Goal: Task Accomplishment & Management: Manage account settings

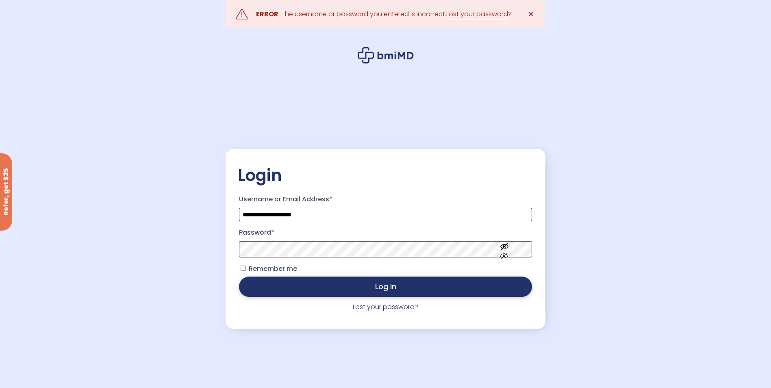
click at [352, 290] on button "Log in" at bounding box center [385, 286] width 293 height 20
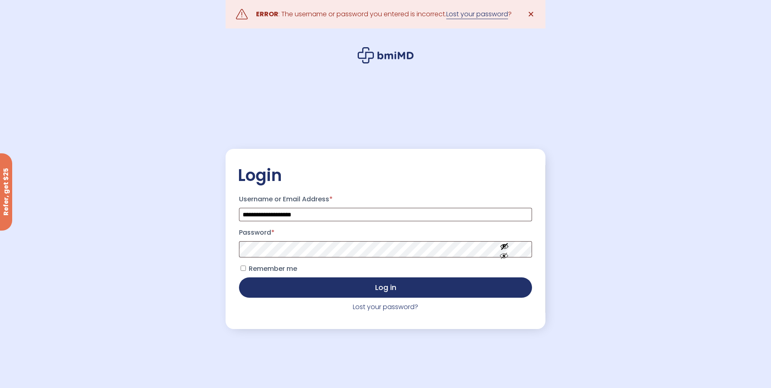
click at [479, 13] on link "Lost your password" at bounding box center [477, 14] width 62 height 10
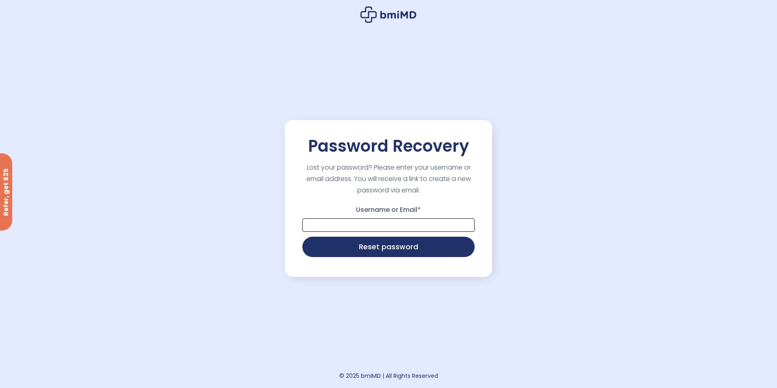
click at [399, 228] on input "Username or Email *" at bounding box center [389, 224] width 172 height 13
type input "**********"
click at [387, 248] on button "Reset password" at bounding box center [389, 246] width 172 height 20
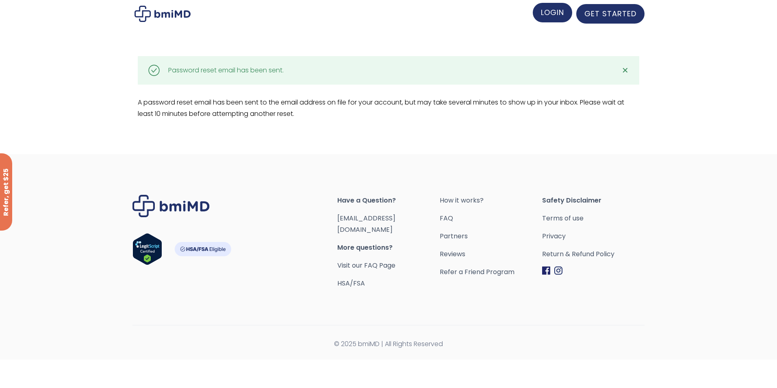
click at [557, 13] on span "LOGIN" at bounding box center [552, 12] width 23 height 10
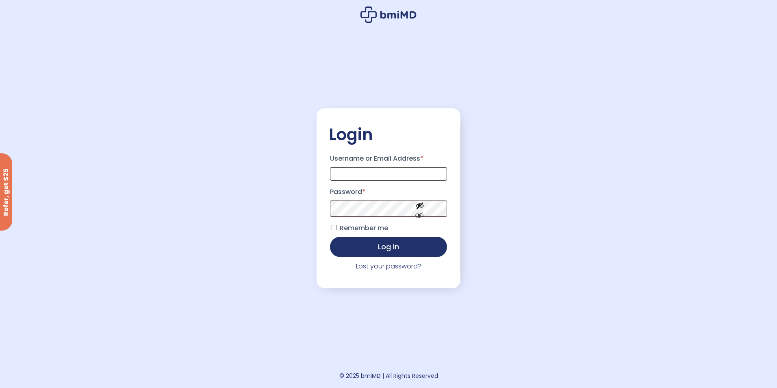
click at [346, 169] on input "Username or Email Address *" at bounding box center [388, 173] width 117 height 13
type input "**********"
click at [364, 250] on button "Log in" at bounding box center [388, 246] width 117 height 20
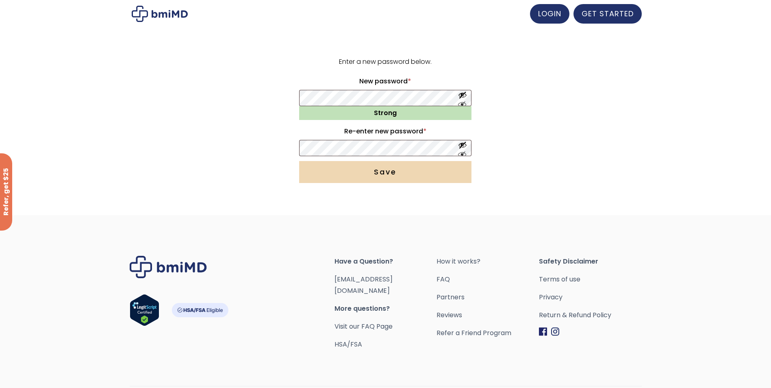
click at [401, 171] on button "Save" at bounding box center [385, 172] width 172 height 22
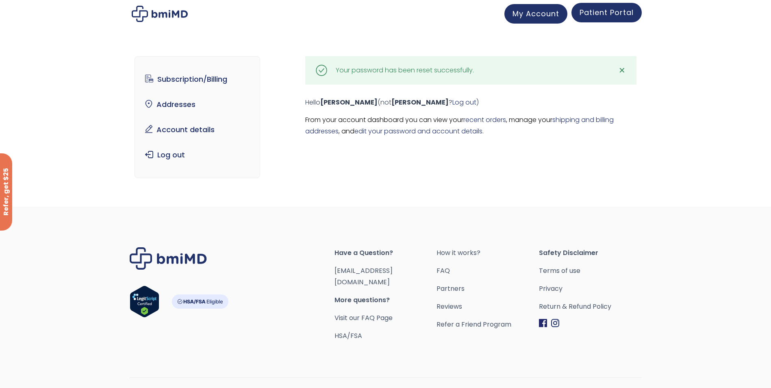
click at [601, 15] on span "Patient Portal" at bounding box center [607, 12] width 54 height 10
click at [516, 13] on span "My Account" at bounding box center [536, 12] width 47 height 10
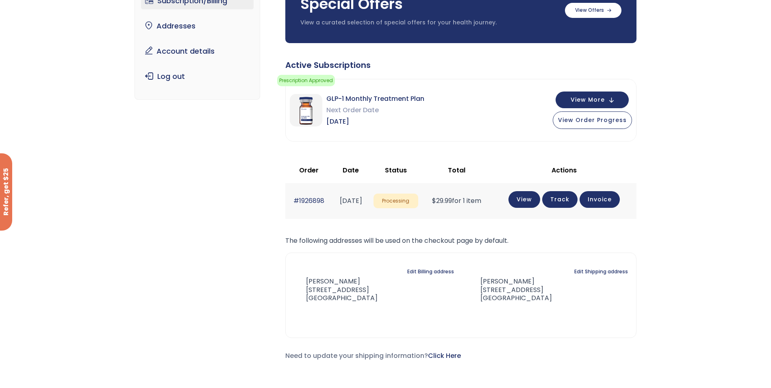
scroll to position [41, 0]
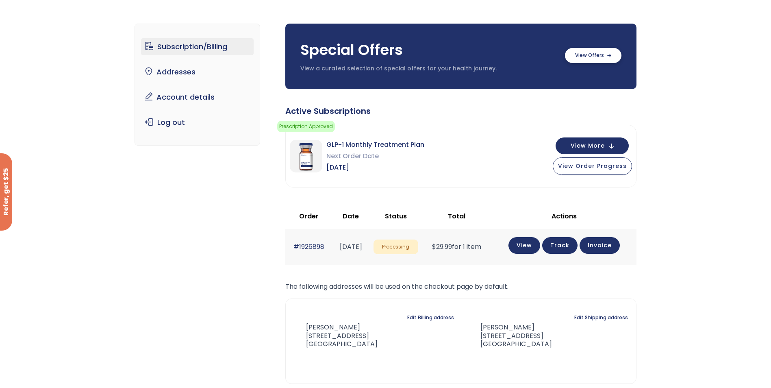
drag, startPoint x: 592, startPoint y: 55, endPoint x: 594, endPoint y: 50, distance: 5.5
click at [593, 52] on label at bounding box center [593, 55] width 57 height 15
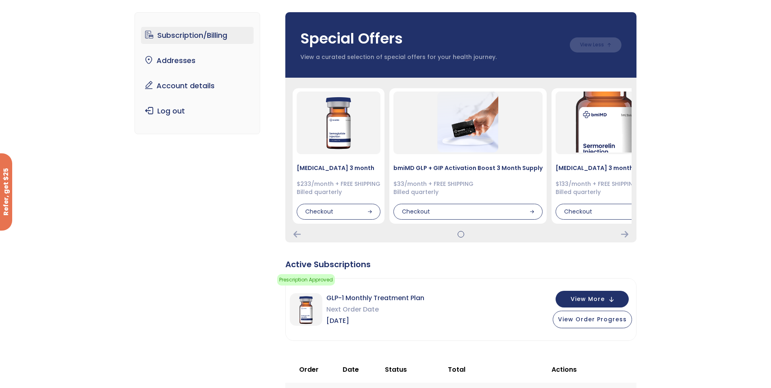
scroll to position [0, 0]
